Goal: Information Seeking & Learning: Find contact information

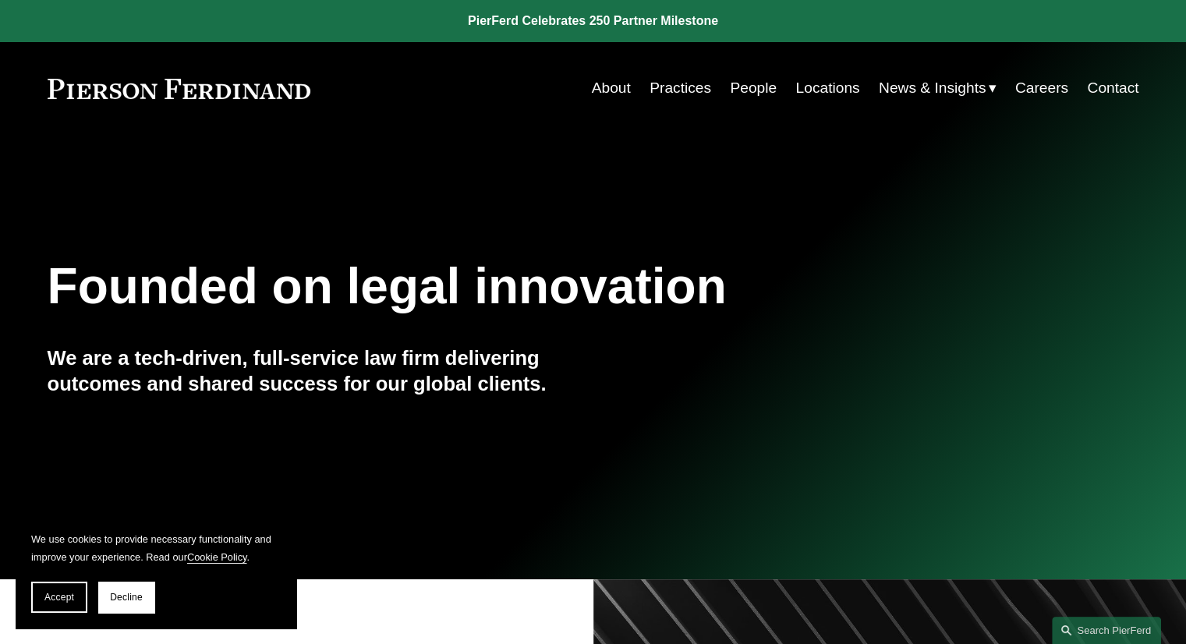
click at [745, 87] on link "People" at bounding box center [753, 88] width 47 height 30
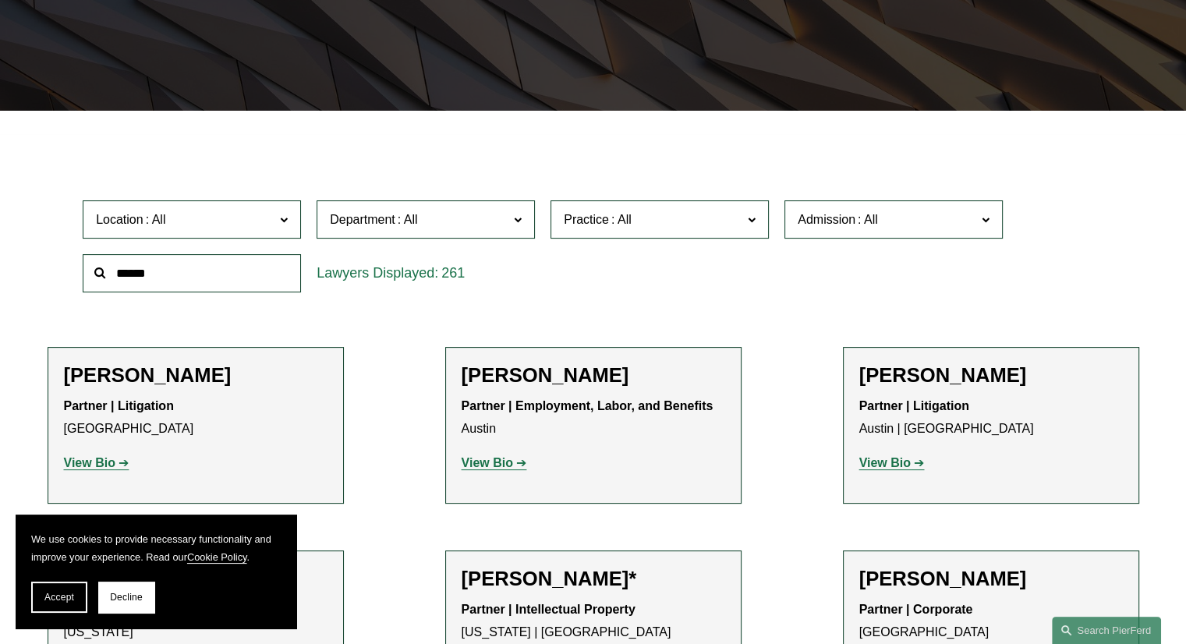
scroll to position [438, 0]
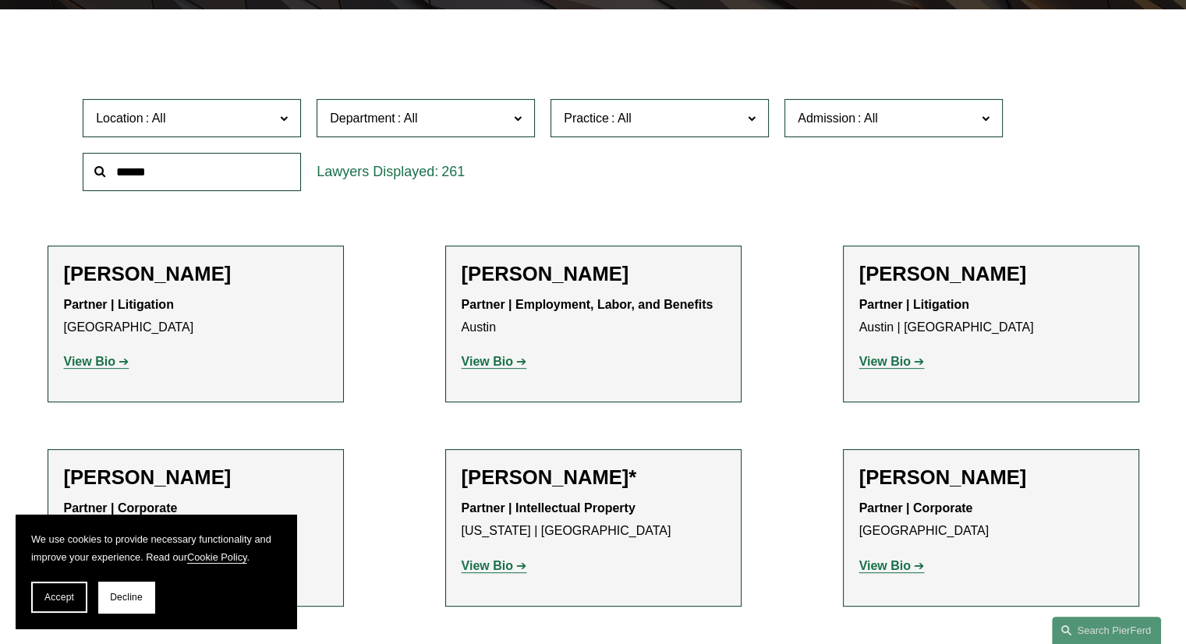
click at [196, 104] on label "Location" at bounding box center [192, 118] width 218 height 38
click at [0, 0] on ul "All Atlanta Austin Boston Charlotte Chicago Cincinnati Cleveland Columbus Dalla…" at bounding box center [0, 0] width 0 height 0
drag, startPoint x: 298, startPoint y: 175, endPoint x: 297, endPoint y: 252, distance: 76.4
click at [0, 0] on ul "All Atlanta Austin Boston Charlotte Chicago Cincinnati Cleveland Columbus Dalla…" at bounding box center [0, 0] width 0 height 0
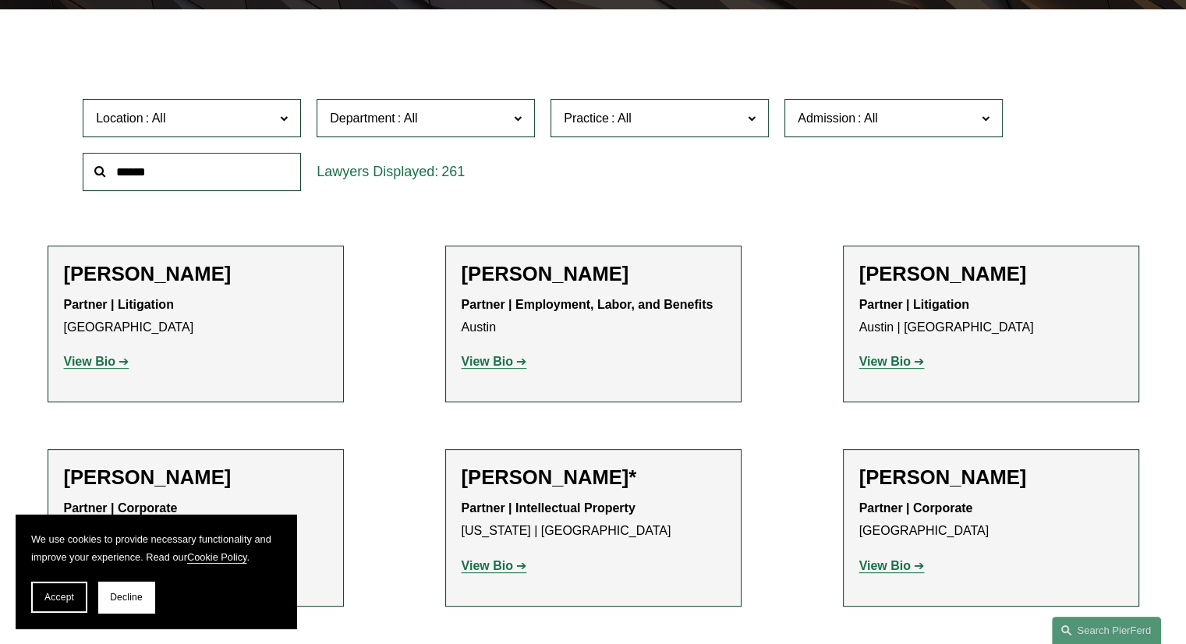
click at [0, 0] on link "[GEOGRAPHIC_DATA]" at bounding box center [0, 0] width 0 height 0
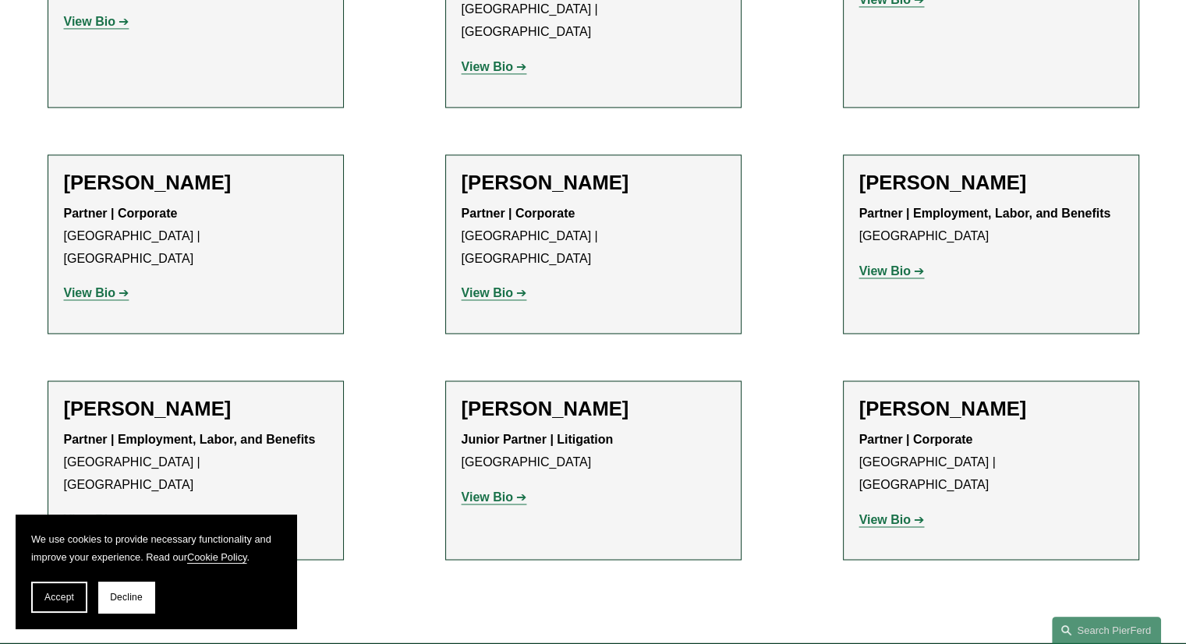
scroll to position [2441, 0]
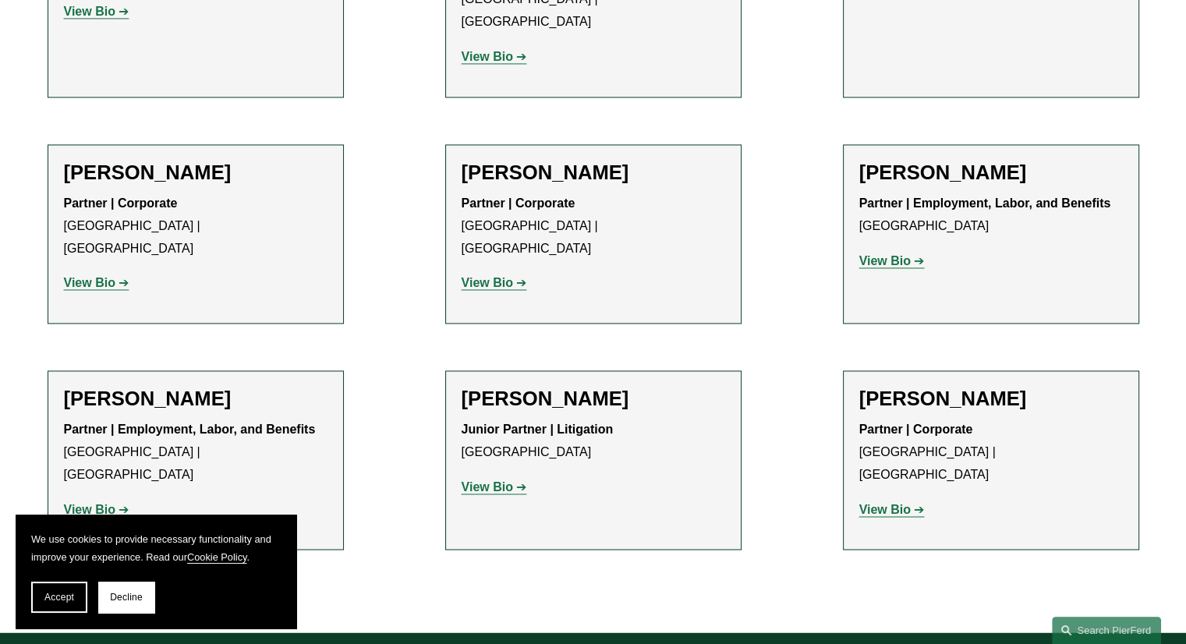
click at [505, 387] on h2 "[PERSON_NAME]" at bounding box center [592, 399] width 263 height 24
click at [493, 480] on strong "View Bio" at bounding box center [486, 486] width 51 height 13
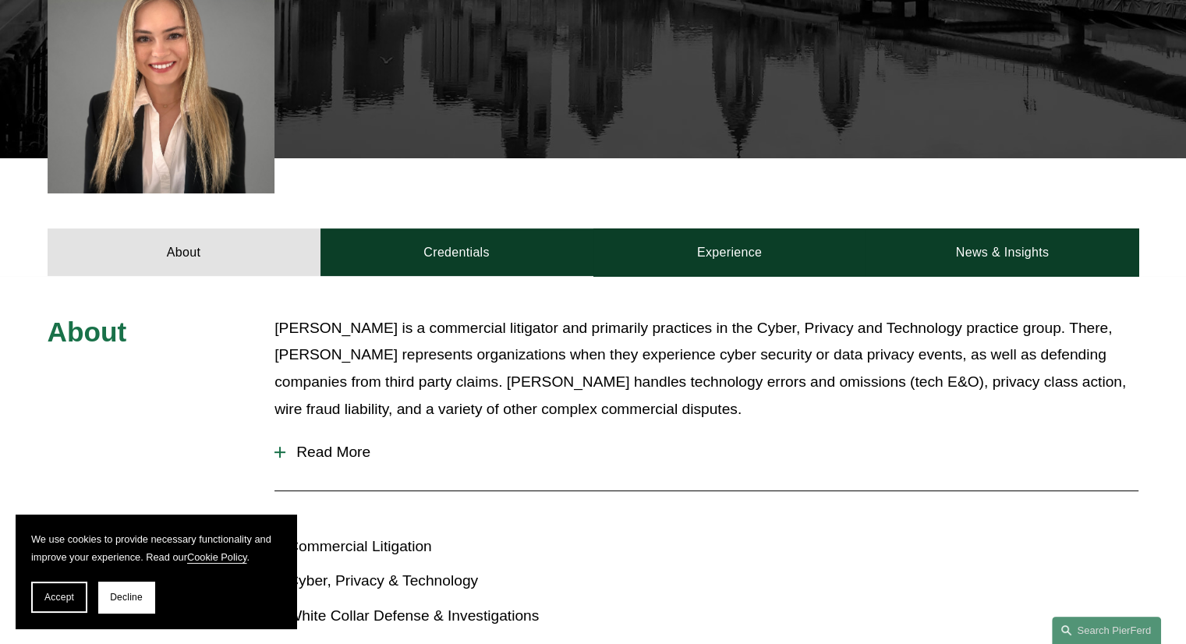
scroll to position [459, 0]
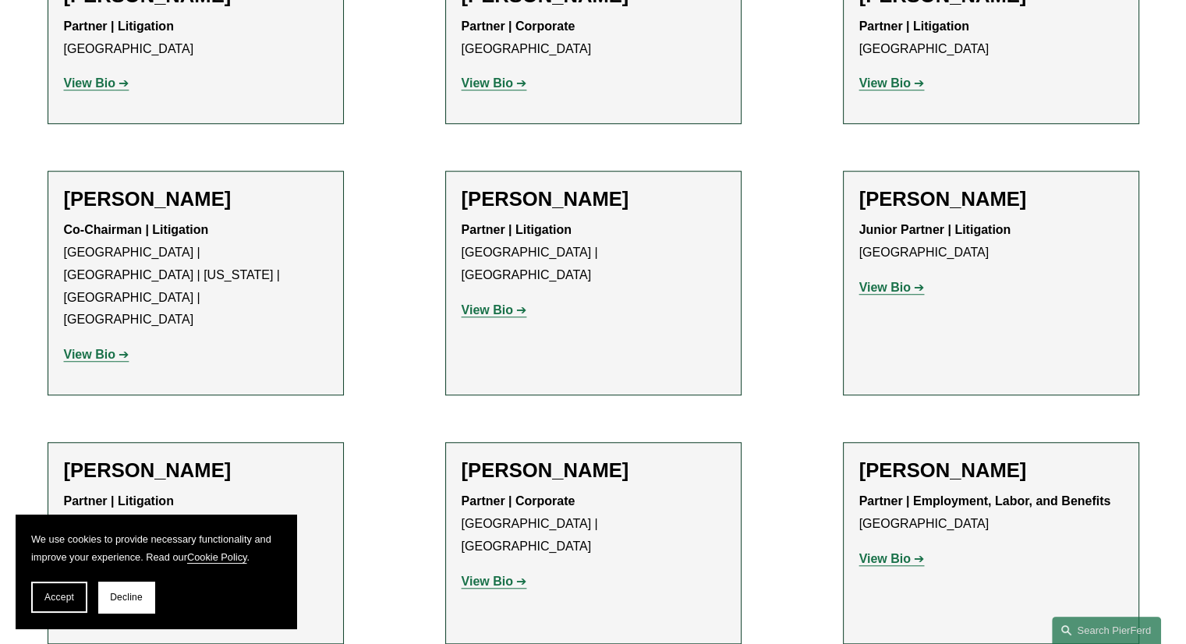
scroll to position [1150, 0]
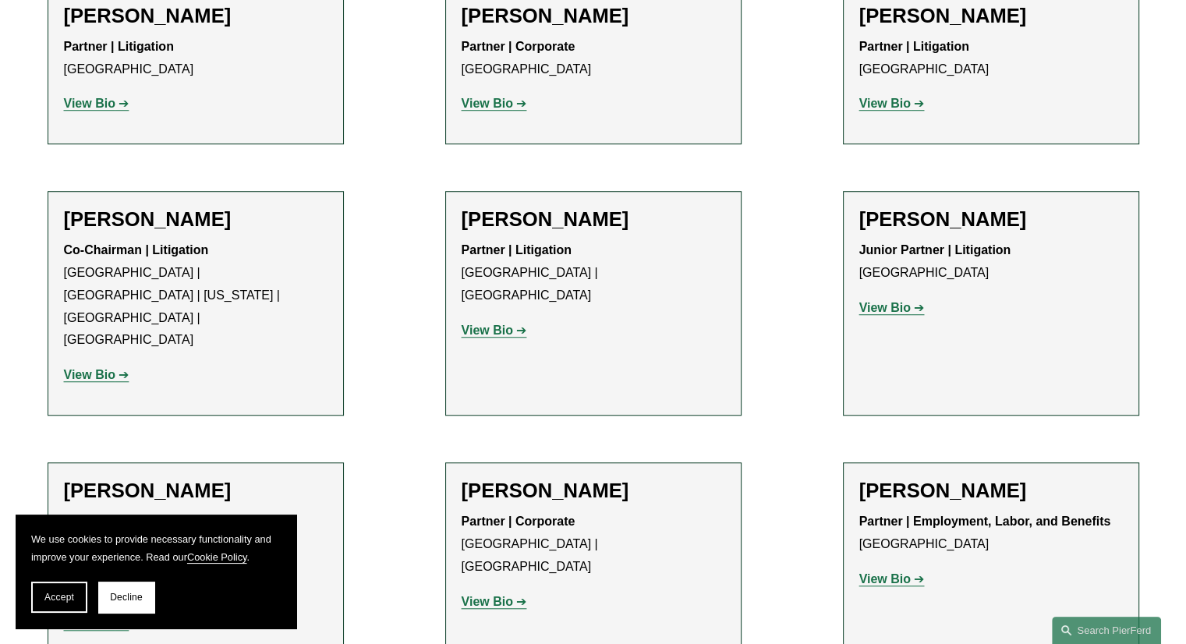
click at [942, 226] on h2 "[PERSON_NAME]" at bounding box center [990, 219] width 263 height 24
click at [888, 305] on strong "View Bio" at bounding box center [884, 307] width 51 height 13
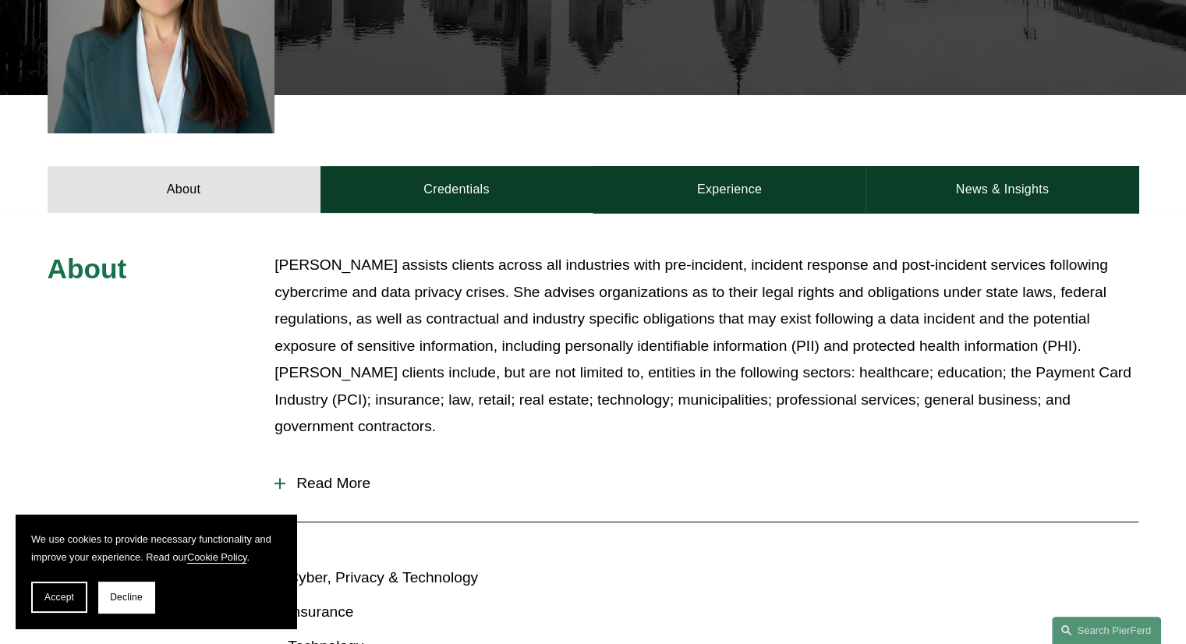
scroll to position [546, 0]
